Goal: Task Accomplishment & Management: Manage account settings

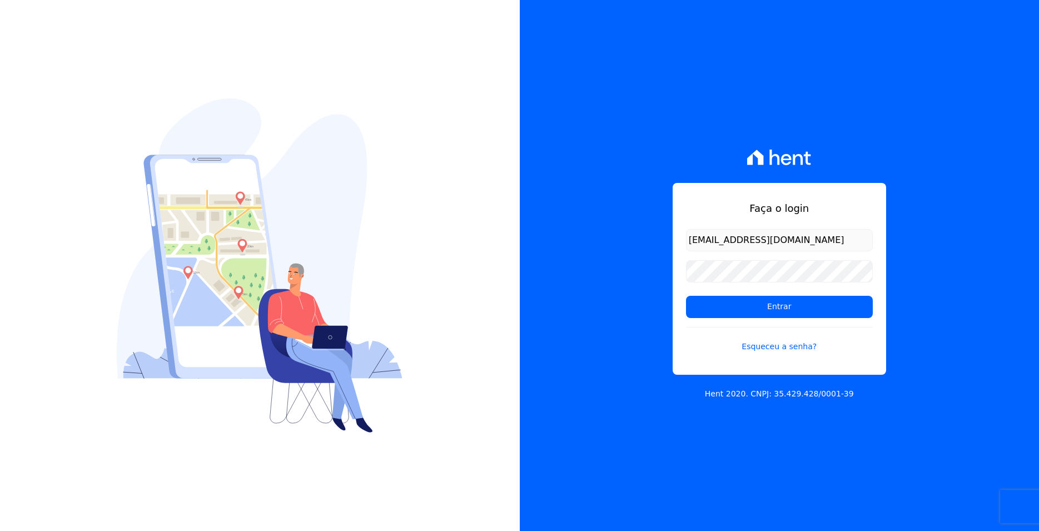
type input "[EMAIL_ADDRESS][DOMAIN_NAME]"
click at [778, 348] on link "Esqueceu a senha?" at bounding box center [779, 340] width 187 height 26
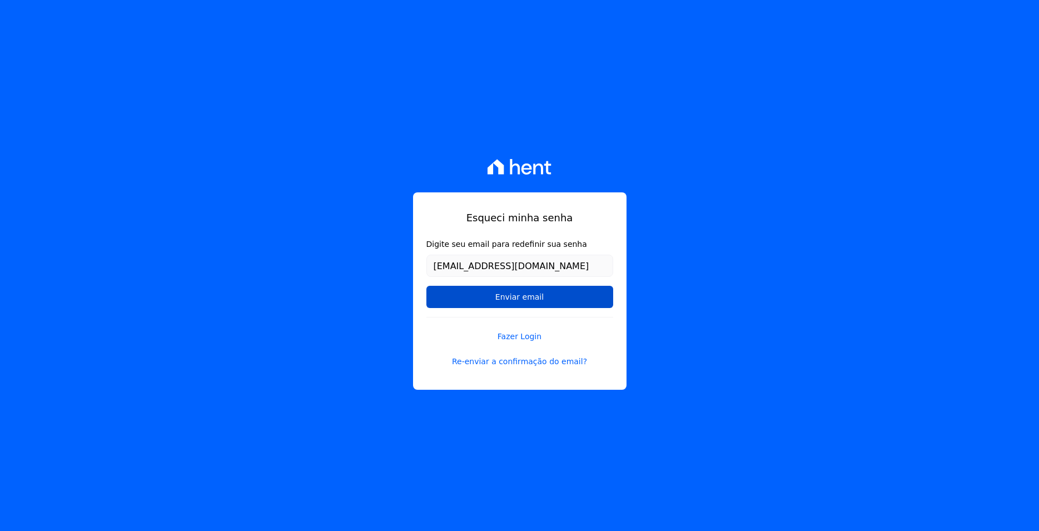
type input "[EMAIL_ADDRESS][DOMAIN_NAME]"
click at [472, 288] on input "Enviar email" at bounding box center [519, 297] width 187 height 22
click at [501, 300] on input "Enviar email" at bounding box center [519, 297] width 187 height 22
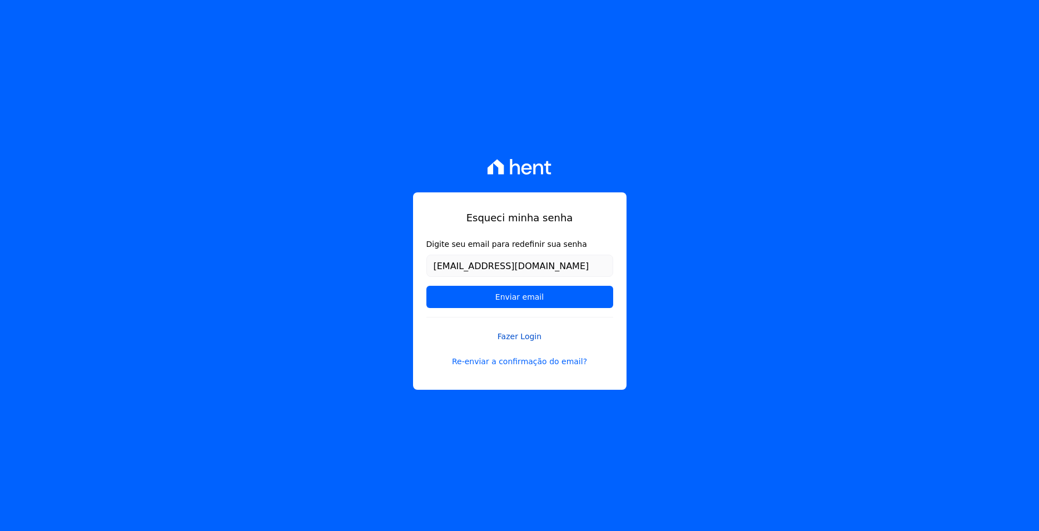
click at [528, 337] on link "Fazer Login" at bounding box center [519, 330] width 187 height 26
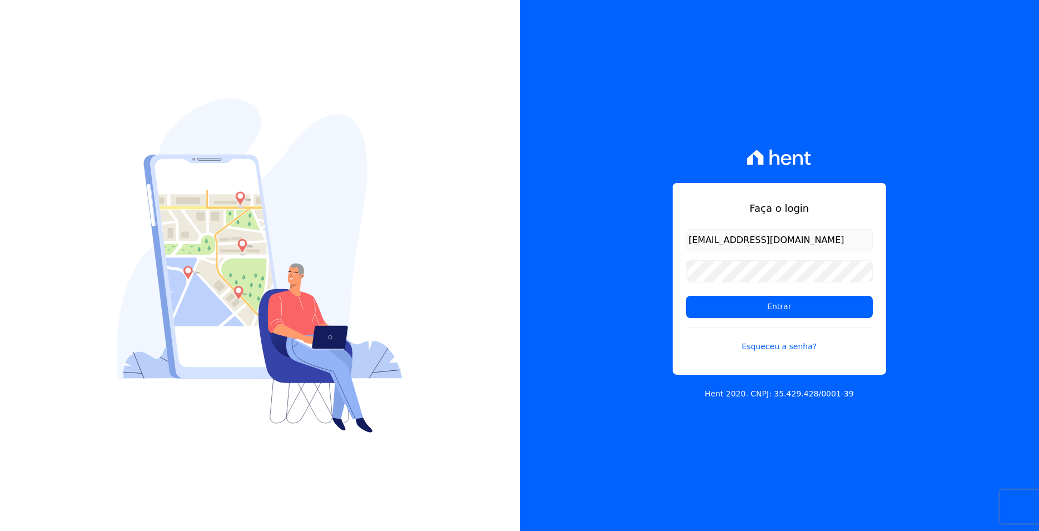
type input "[EMAIL_ADDRESS][DOMAIN_NAME]"
click at [686, 296] on input "Entrar" at bounding box center [779, 307] width 187 height 22
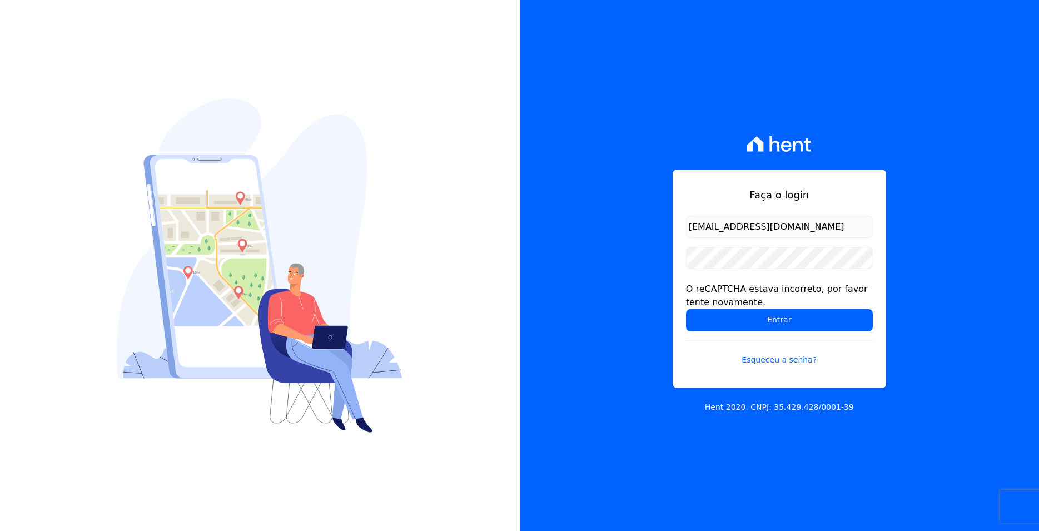
click at [807, 227] on input "[EMAIL_ADDRESS][DOMAIN_NAME]" at bounding box center [779, 227] width 187 height 22
click at [785, 315] on input "Entrar" at bounding box center [779, 320] width 187 height 22
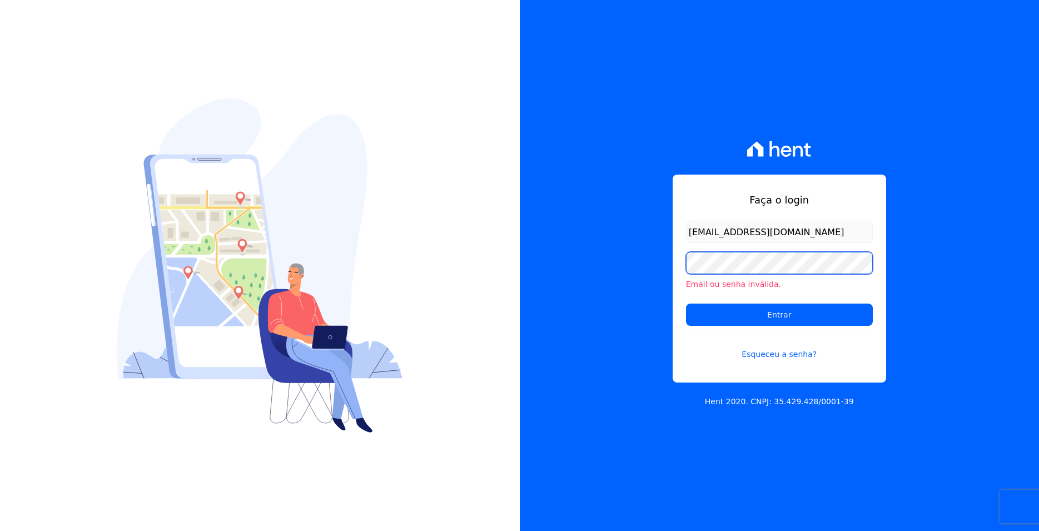
click at [686, 304] on input "Entrar" at bounding box center [779, 315] width 187 height 22
click at [786, 350] on link "Esqueceu a senha?" at bounding box center [779, 348] width 187 height 26
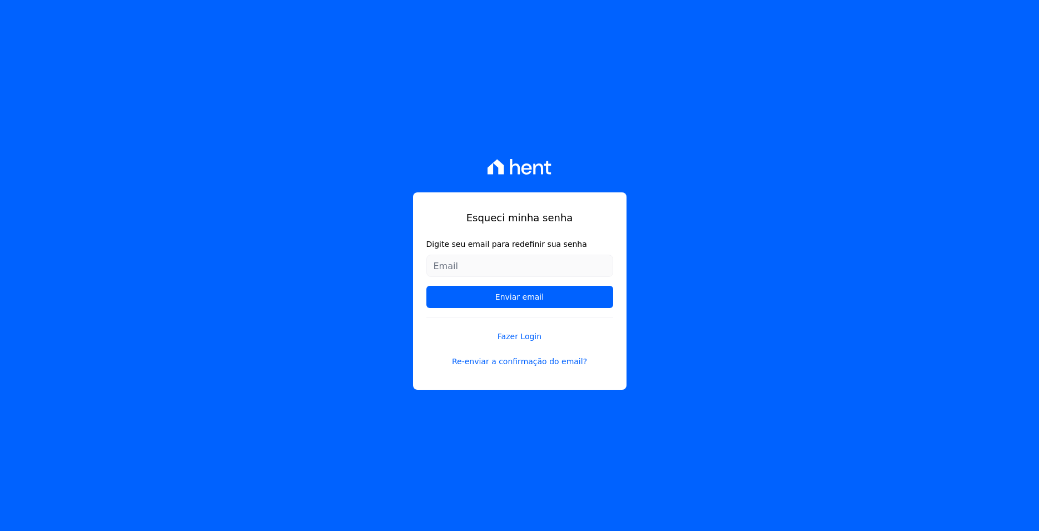
click at [526, 274] on input "Digite seu email para redefinir sua senha" at bounding box center [519, 266] width 187 height 22
type input "[EMAIL_ADDRESS][DOMAIN_NAME]"
click at [518, 300] on input "Enviar email" at bounding box center [519, 297] width 187 height 22
click at [528, 360] on link "Re-enviar a confirmação do email?" at bounding box center [519, 362] width 187 height 12
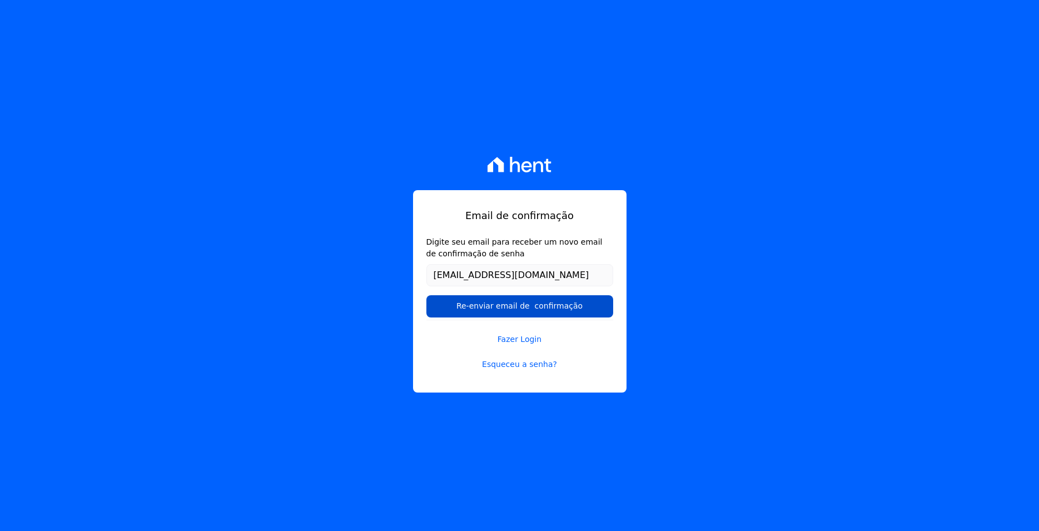
type input "[EMAIL_ADDRESS][DOMAIN_NAME]"
click at [524, 310] on input "Re-enviar email de confirmação" at bounding box center [519, 306] width 187 height 22
